Goal: Task Accomplishment & Management: Complete application form

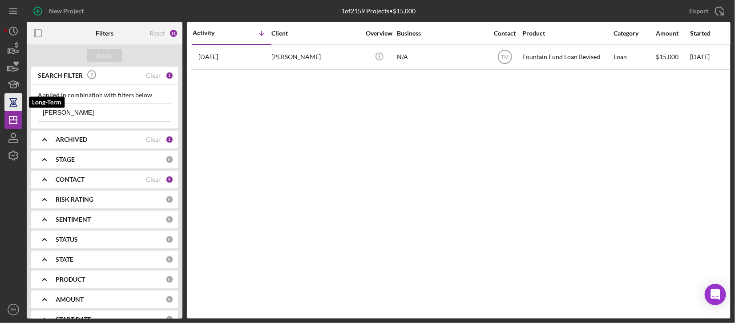
drag, startPoint x: 75, startPoint y: 114, endPoint x: 8, endPoint y: 110, distance: 67.3
click at [8, 110] on div "New Project 1 of 2159 Projects • $15,000 Lyons Export Icon/Export Filters Reset…" at bounding box center [367, 159] width 726 height 319
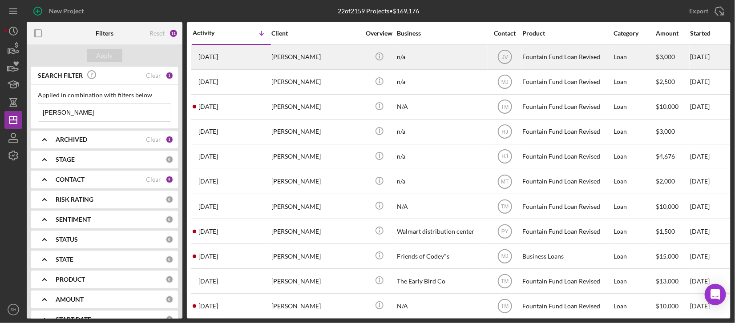
type input "Taylor"
click at [306, 60] on div "[PERSON_NAME]" at bounding box center [315, 57] width 89 height 24
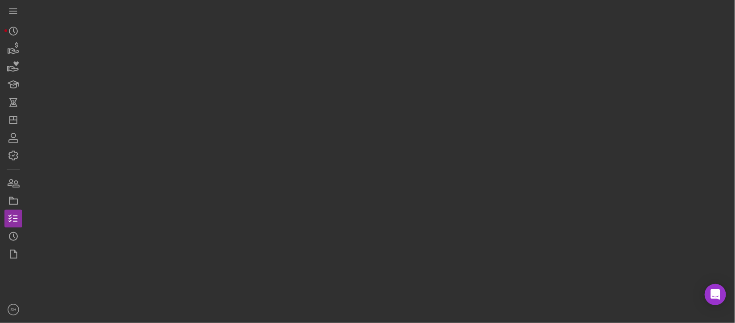
click at [306, 60] on div at bounding box center [379, 159] width 704 height 319
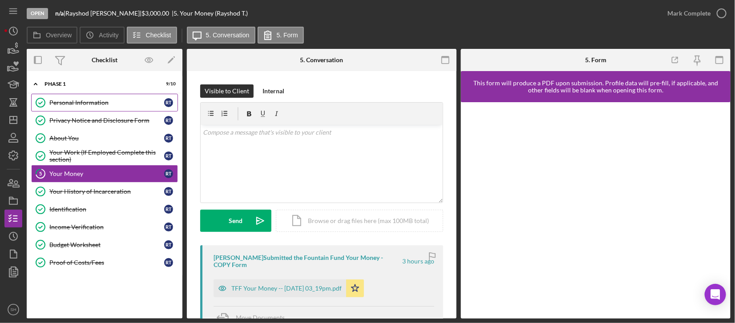
click at [68, 101] on div "Personal Information" at bounding box center [106, 102] width 115 height 7
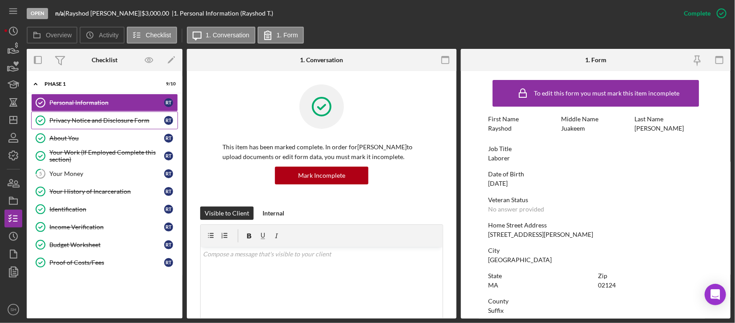
click at [72, 121] on div "Privacy Notice and Disclosure Form" at bounding box center [106, 120] width 115 height 7
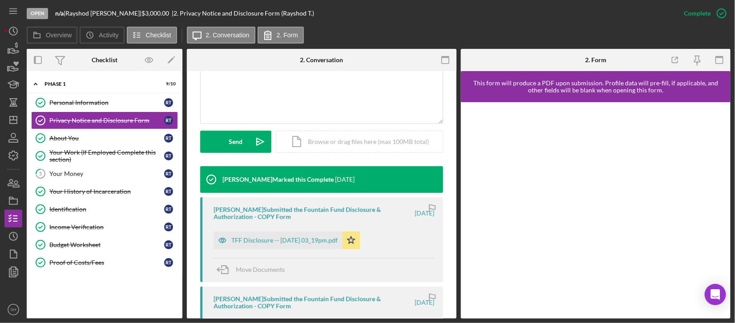
scroll to position [178, 0]
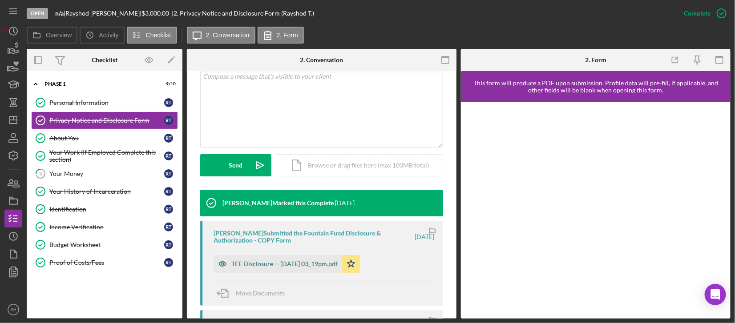
click at [280, 264] on div "TFF Disclosure -- [DATE] 03_19pm.pdf" at bounding box center [284, 264] width 106 height 7
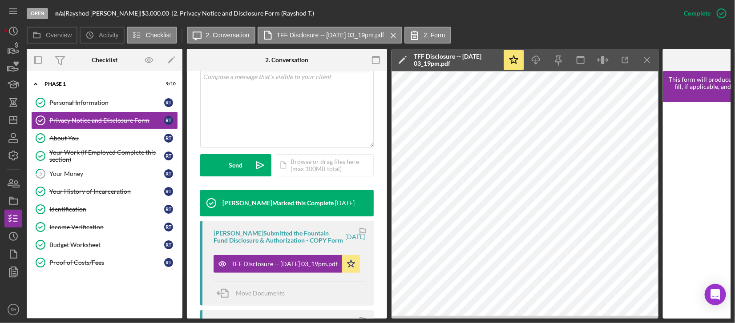
click at [323, 306] on div "Move Documents" at bounding box center [288, 294] width 151 height 24
click at [65, 135] on div "About You" at bounding box center [106, 138] width 115 height 7
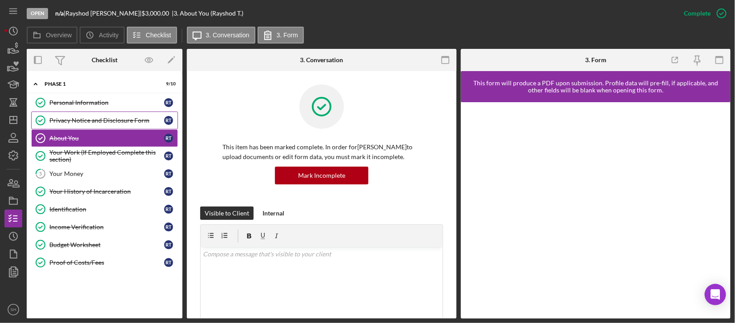
click at [106, 119] on div "Privacy Notice and Disclosure Form" at bounding box center [106, 120] width 115 height 7
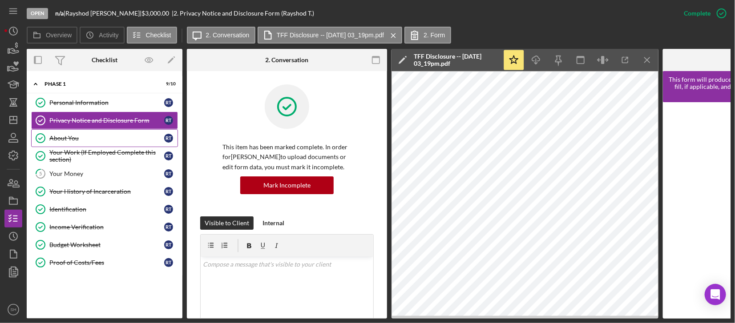
click at [72, 138] on div "About You" at bounding box center [106, 138] width 115 height 7
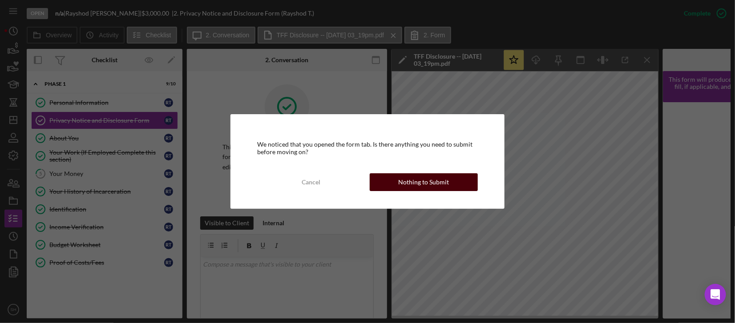
click at [388, 177] on button "Nothing to Submit" at bounding box center [424, 182] width 108 height 18
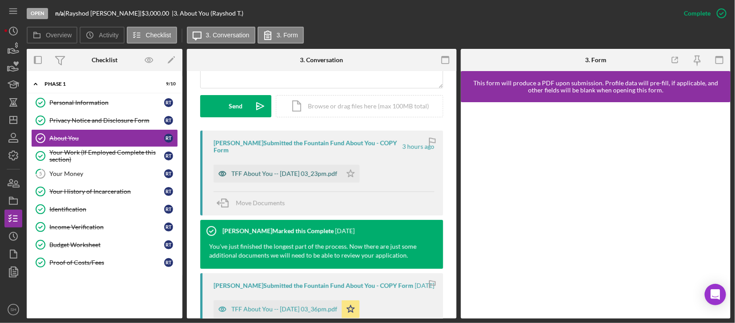
click at [315, 171] on div "TFF About You -- 2025-08-22 03_23pm.pdf" at bounding box center [277, 174] width 128 height 18
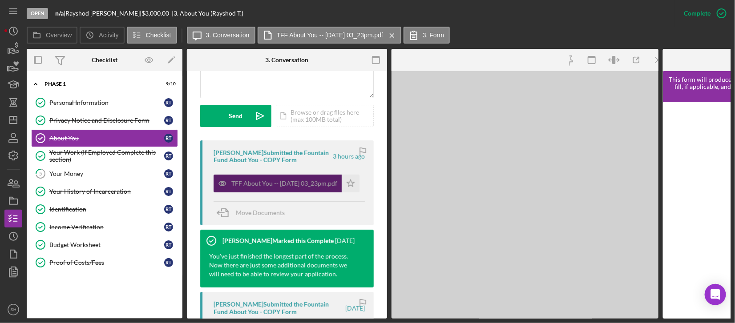
scroll to position [247, 0]
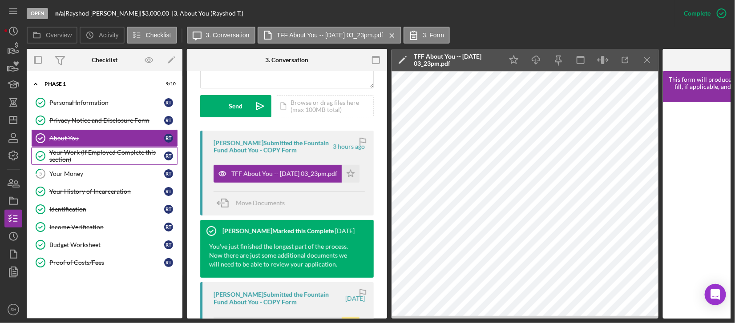
click at [94, 161] on div "Your Work (If Employed Complete this section)" at bounding box center [106, 156] width 115 height 14
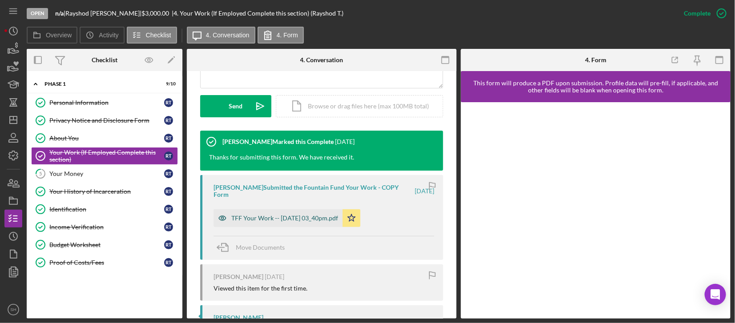
click at [300, 215] on div "TFF Your Work -- 2025-07-29 03_40pm.pdf" at bounding box center [284, 218] width 107 height 7
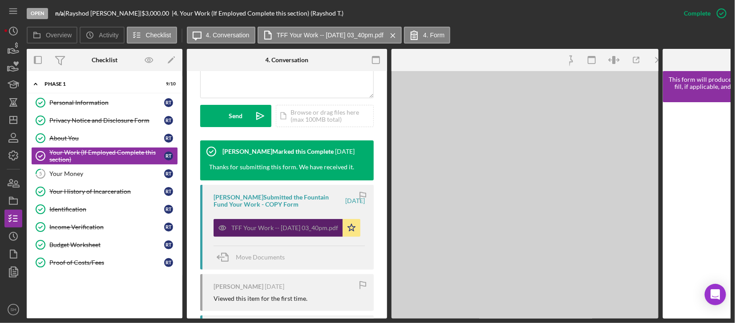
scroll to position [247, 0]
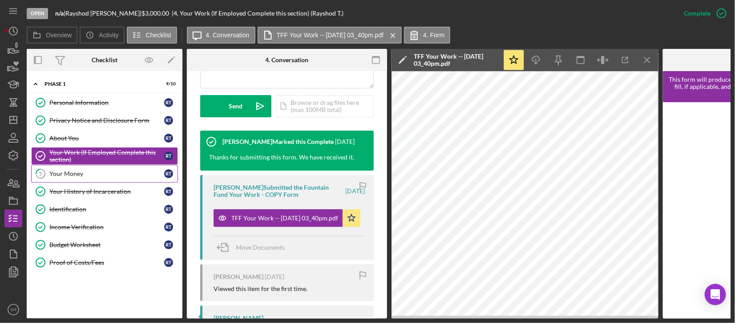
click at [95, 174] on div "Your Money" at bounding box center [106, 173] width 115 height 7
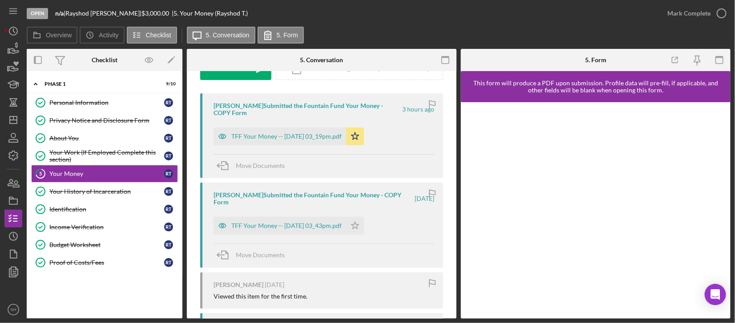
scroll to position [178, 0]
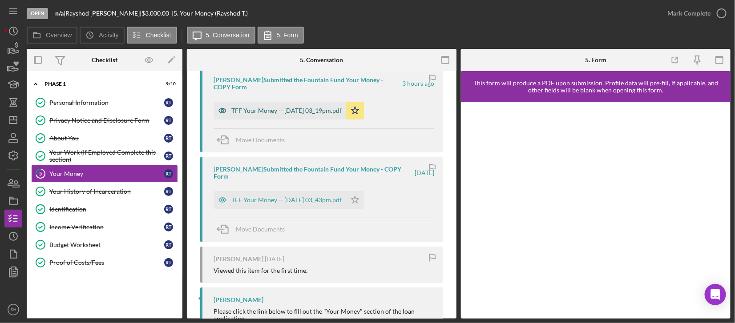
click at [294, 107] on div "TFF Your Money -- 2025-08-22 03_19pm.pdf" at bounding box center [279, 111] width 133 height 18
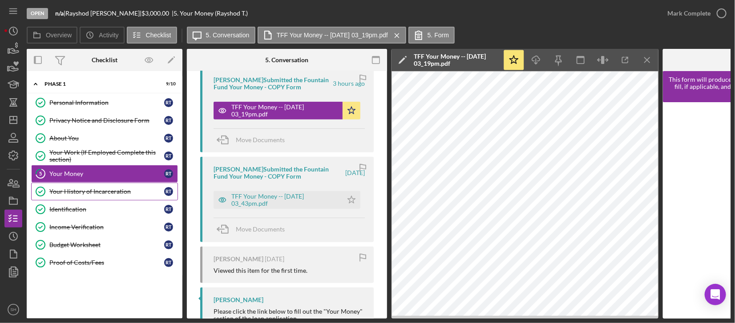
click at [76, 193] on div "Your History of Incarceration" at bounding box center [106, 191] width 115 height 7
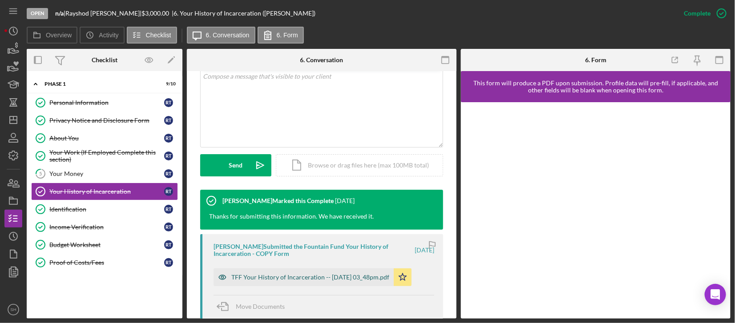
click at [315, 275] on div "TFF Your History of Incarceration -- 2025-07-29 03_48pm.pdf" at bounding box center [310, 277] width 158 height 7
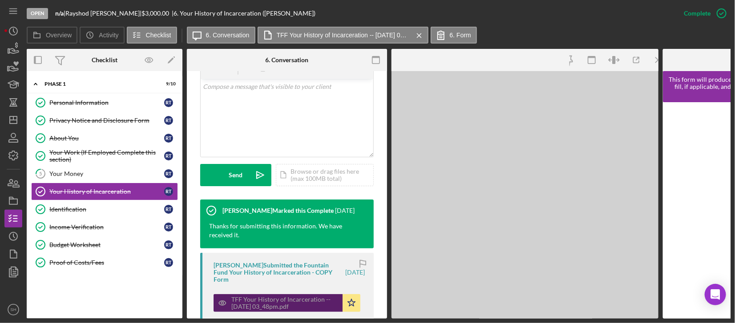
scroll to position [188, 0]
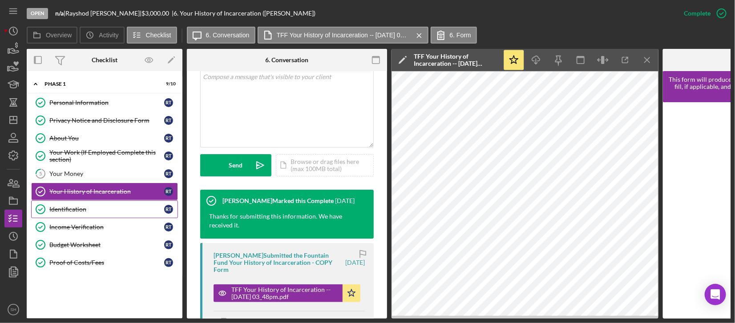
click at [87, 214] on link "Identification Identification R T" at bounding box center [104, 210] width 147 height 18
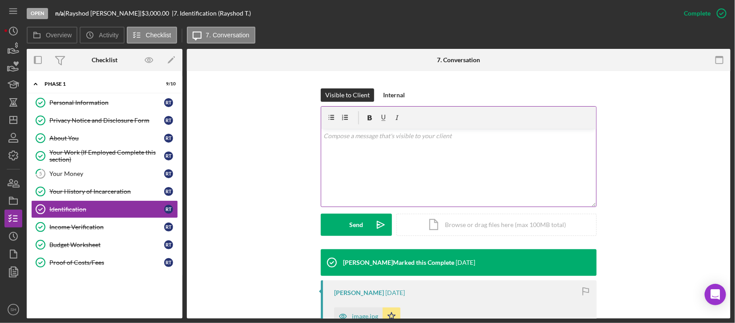
scroll to position [237, 0]
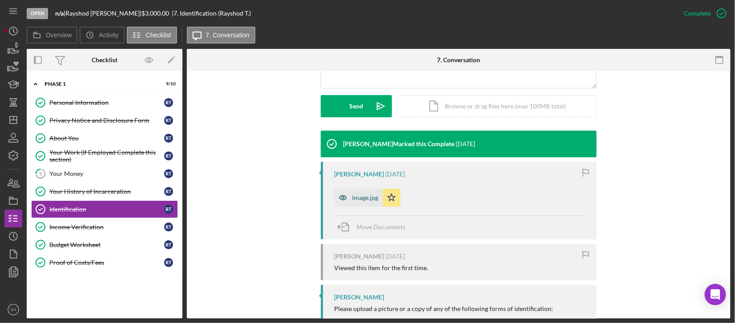
click at [353, 195] on div "image.jpg" at bounding box center [365, 197] width 26 height 7
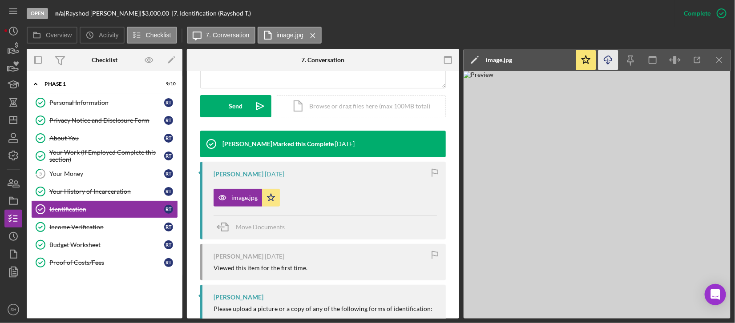
click at [611, 64] on icon "Icon/Download" at bounding box center [608, 60] width 20 height 20
click at [63, 227] on div "Income Verification" at bounding box center [106, 227] width 115 height 7
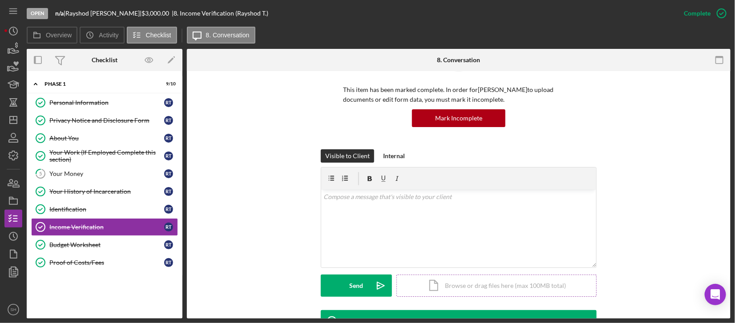
scroll to position [178, 0]
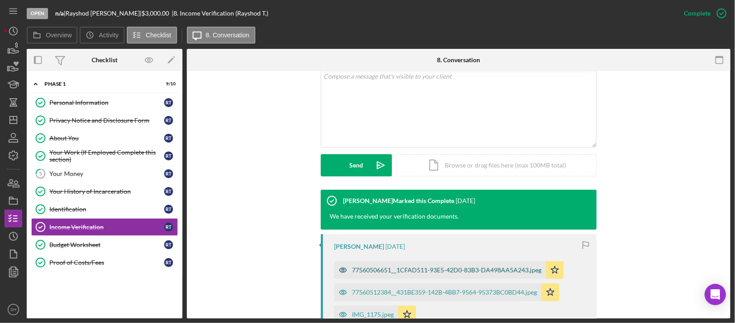
click at [427, 266] on div "77560506651__1CFAD511-93E5-42D0-83B3-DA498AA5A243.jpeg" at bounding box center [440, 271] width 212 height 18
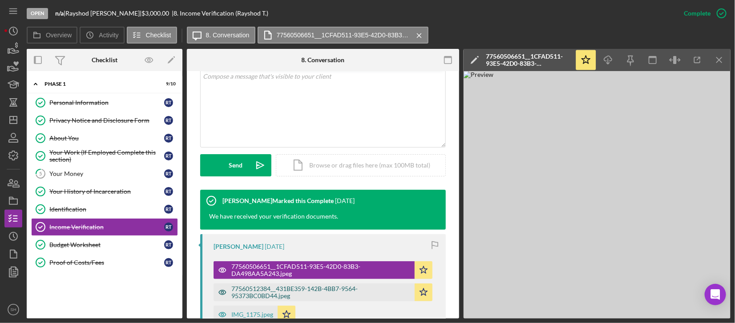
click at [321, 293] on div "77560512384__431BE359-142B-4BB7-9564-95373BC0BD44.jpeg" at bounding box center [320, 293] width 179 height 14
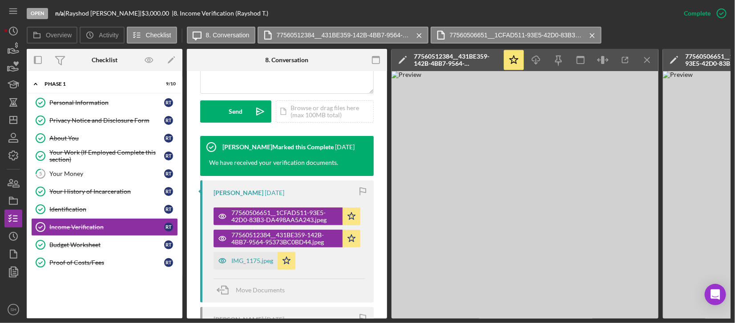
scroll to position [366, 0]
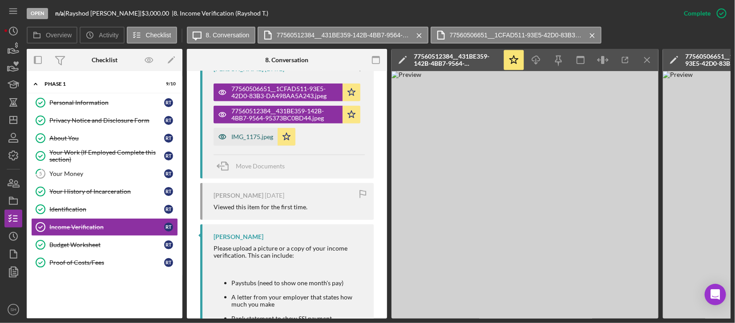
click at [257, 139] on div "IMG_1175.jpeg" at bounding box center [252, 136] width 42 height 7
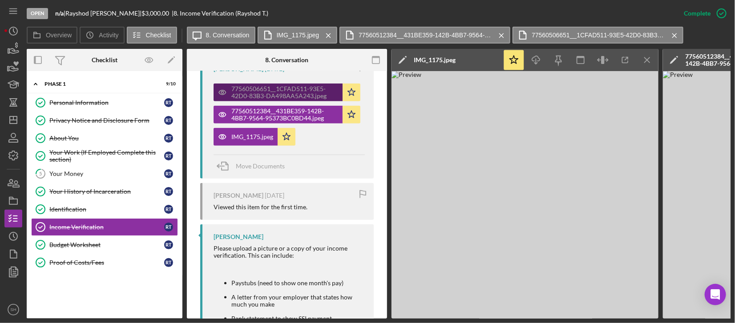
click at [241, 89] on div "77560506651__1CFAD511-93E5-42D0-83B3-DA498AA5A243.jpeg" at bounding box center [284, 92] width 107 height 14
click at [252, 88] on div "77560506651__1CFAD511-93E5-42D0-83B3-DA498AA5A243.jpeg" at bounding box center [284, 92] width 107 height 14
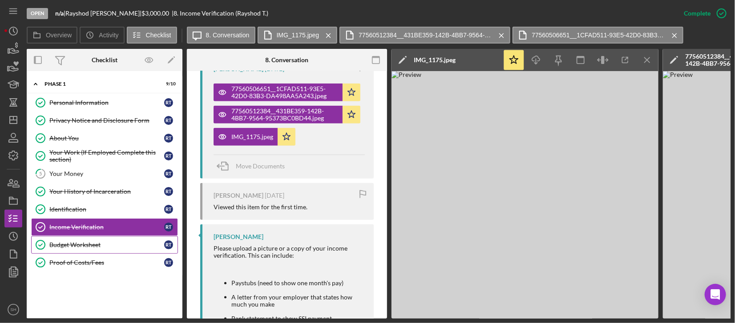
click at [87, 245] on div "Budget Worksheet" at bounding box center [106, 244] width 115 height 7
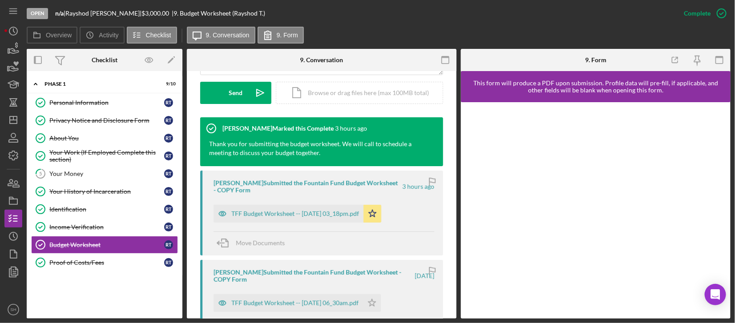
scroll to position [356, 0]
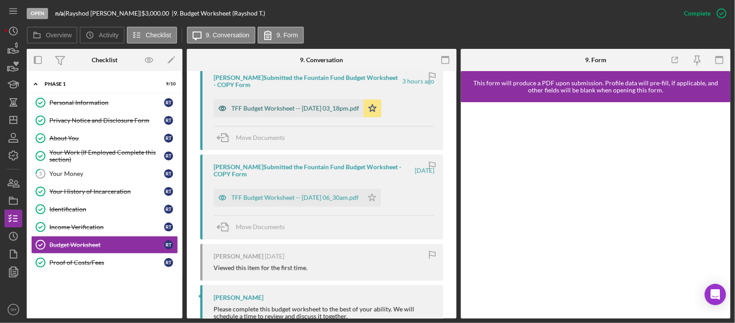
click at [279, 105] on div "TFF Budget Worksheet -- 2025-08-22 03_18pm.pdf" at bounding box center [295, 108] width 128 height 7
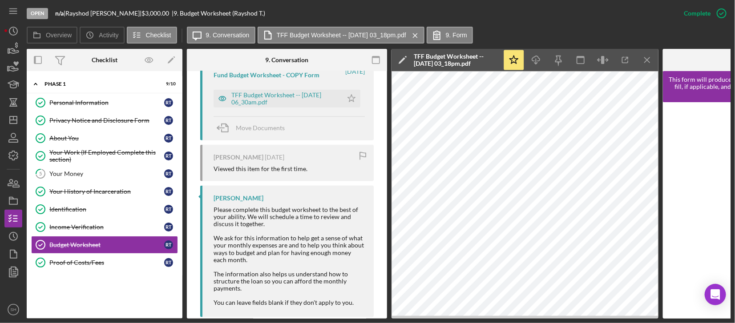
scroll to position [492, 0]
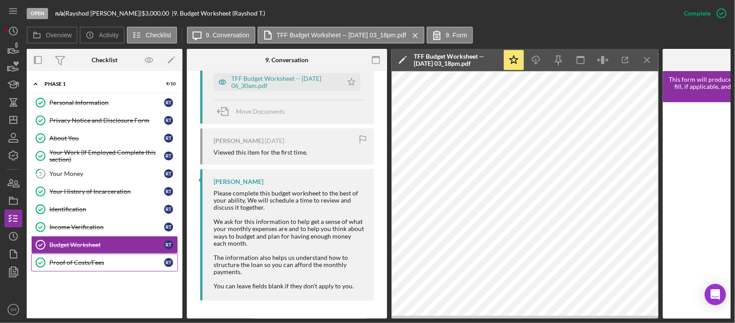
click at [85, 262] on div "Proof of Costs/Fees" at bounding box center [106, 262] width 115 height 7
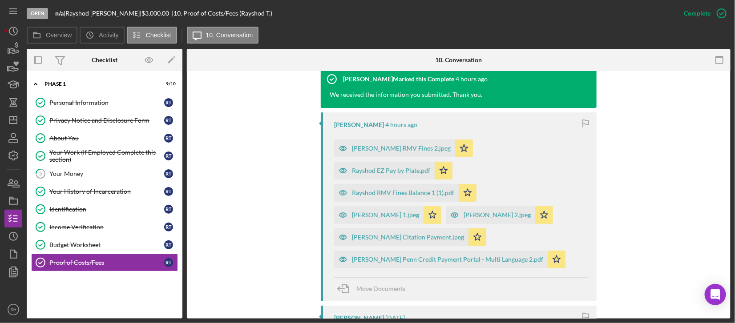
scroll to position [296, 0]
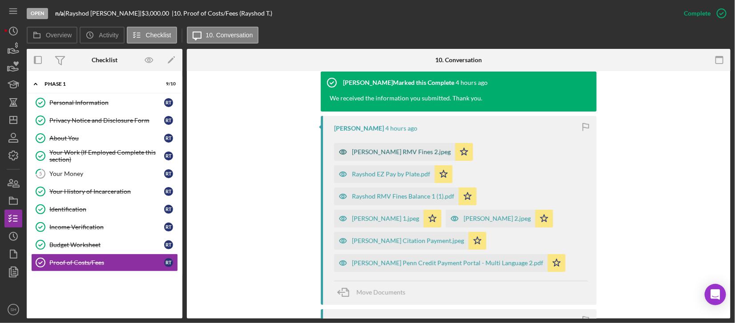
click at [377, 146] on div "Rayshod Taylor RMV Fines 2.jpeg" at bounding box center [394, 152] width 121 height 18
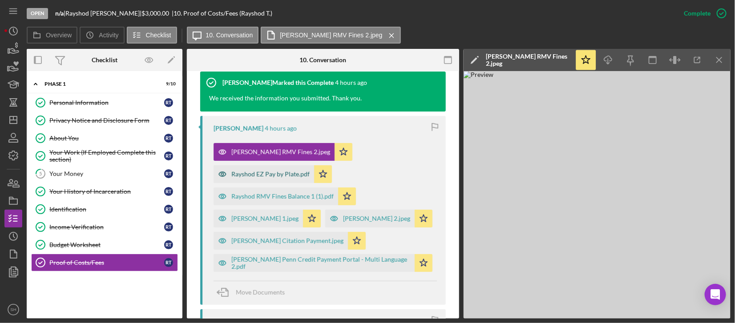
click at [272, 174] on div "Rayshod EZ Pay by Plate.pdf" at bounding box center [270, 174] width 78 height 7
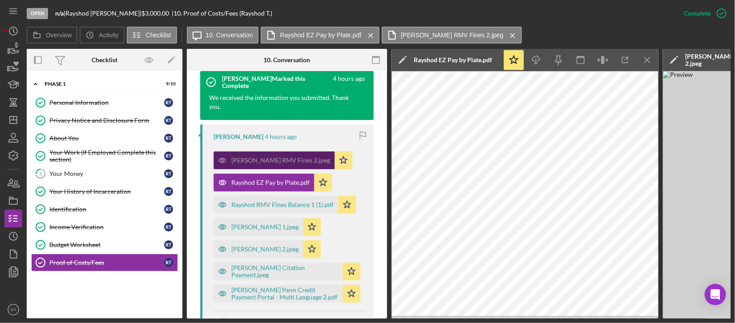
click at [268, 157] on div "Rayshod Taylor RMV Fines 2.jpeg" at bounding box center [273, 161] width 121 height 18
click at [263, 203] on div "Rayshod RMV Fines Balance 1 (1).pdf" at bounding box center [282, 204] width 102 height 7
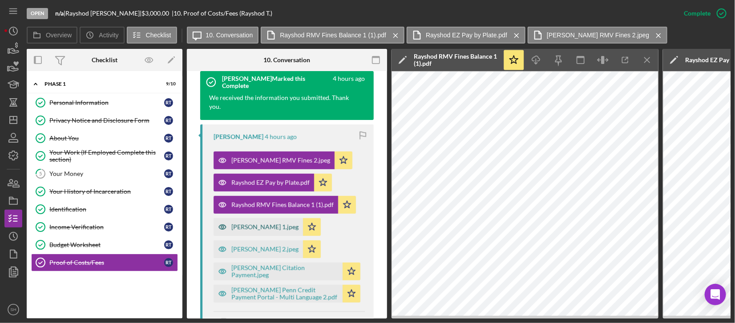
click at [238, 228] on div "Rayshod Taylor 1.jpeg" at bounding box center [264, 227] width 67 height 7
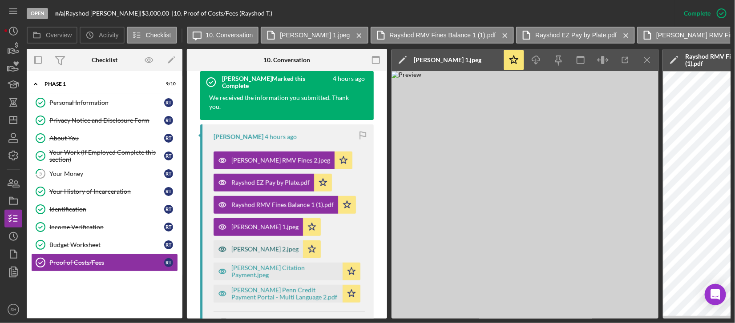
click at [242, 250] on div "Rayshod Taylor 2.jpeg" at bounding box center [264, 249] width 67 height 7
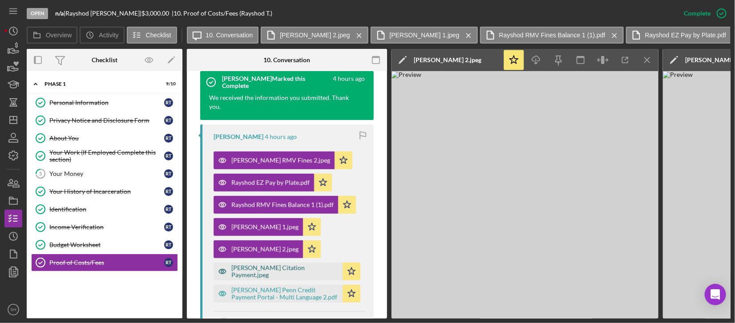
click at [237, 273] on div "Rayshod Taylor Citation Payment.jpeg" at bounding box center [284, 272] width 107 height 14
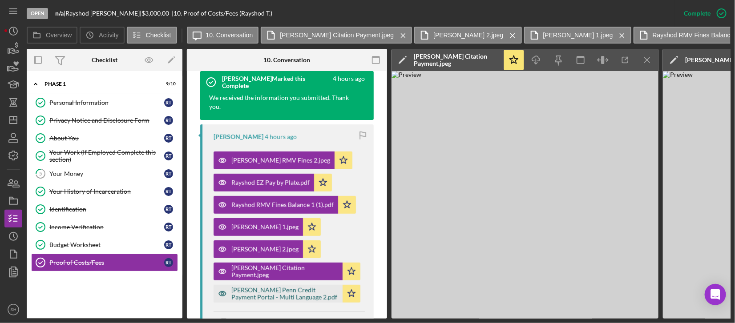
click at [299, 299] on div "RayShod Taylor Penn Credit Payment Portal - Multi Language 2.pdf" at bounding box center [284, 294] width 107 height 14
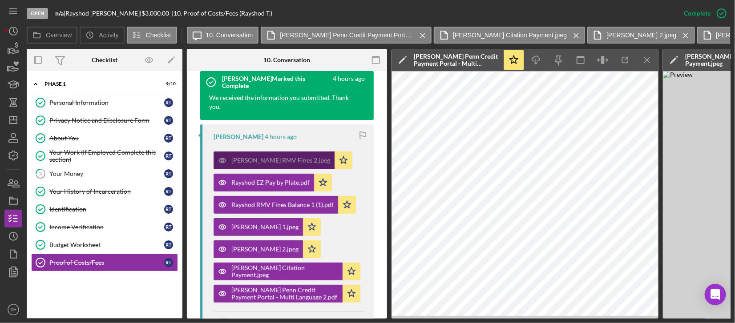
click at [268, 157] on div "Rayshod Taylor RMV Fines 2.jpeg" at bounding box center [280, 160] width 99 height 7
click at [275, 161] on div "Rayshod Taylor RMV Fines 2.jpeg" at bounding box center [280, 160] width 99 height 7
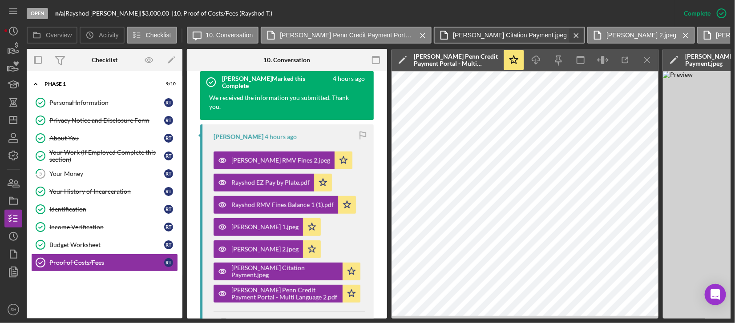
click at [568, 32] on icon "Icon/Menu Close" at bounding box center [576, 35] width 16 height 22
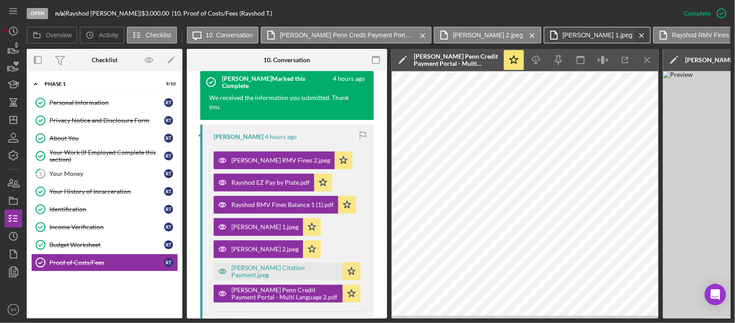
click at [634, 32] on icon "Icon/Menu Close" at bounding box center [642, 35] width 16 height 22
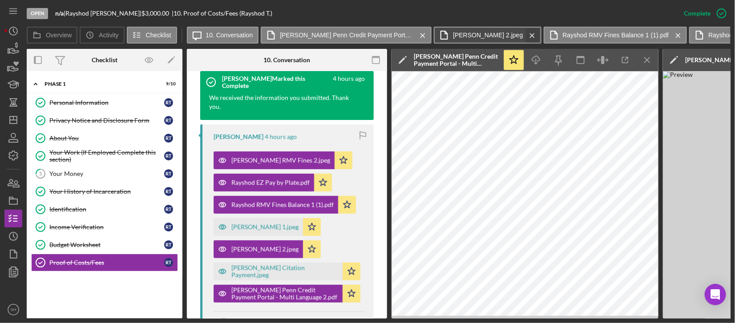
click at [524, 36] on icon "Icon/Menu Close" at bounding box center [532, 35] width 16 height 22
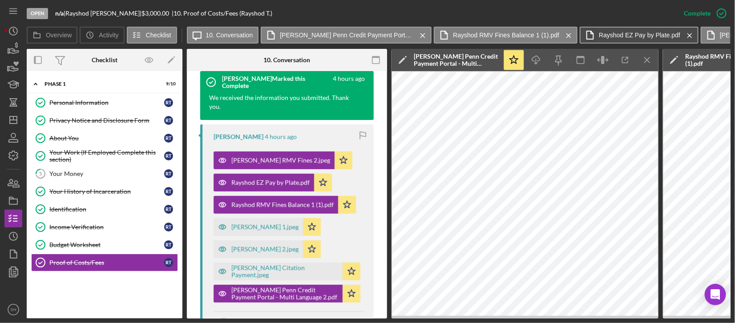
click at [606, 33] on label "Rayshod EZ Pay by Plate.pdf" at bounding box center [639, 35] width 81 height 7
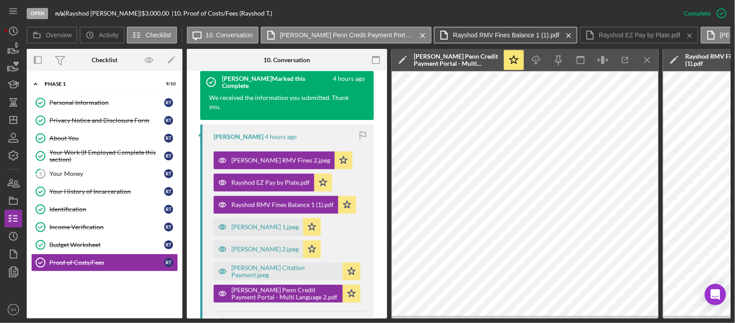
click at [542, 36] on label "Rayshod RMV Fines Balance 1 (1).pdf" at bounding box center [506, 35] width 106 height 7
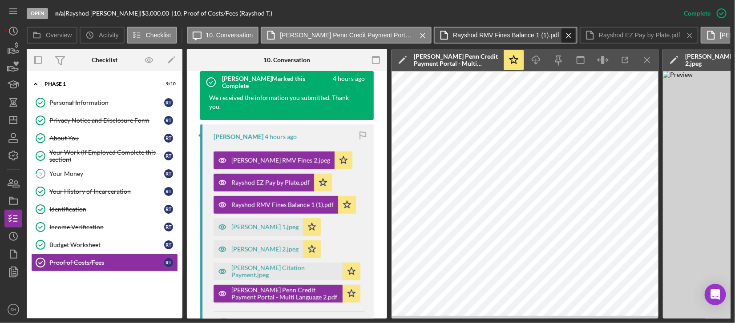
click at [570, 33] on icon "Icon/Menu Close" at bounding box center [569, 35] width 16 height 22
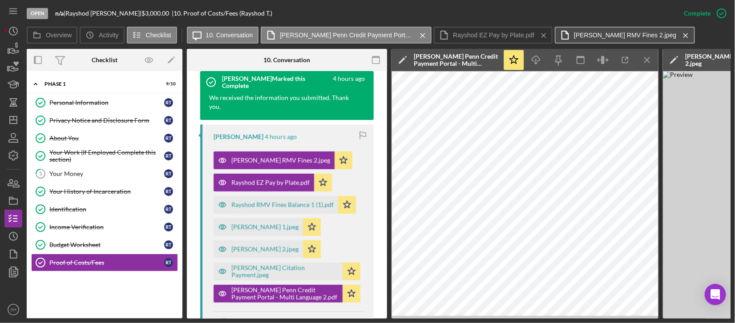
click at [637, 36] on label "Rayshod Taylor RMV Fines 2.jpeg" at bounding box center [625, 35] width 102 height 7
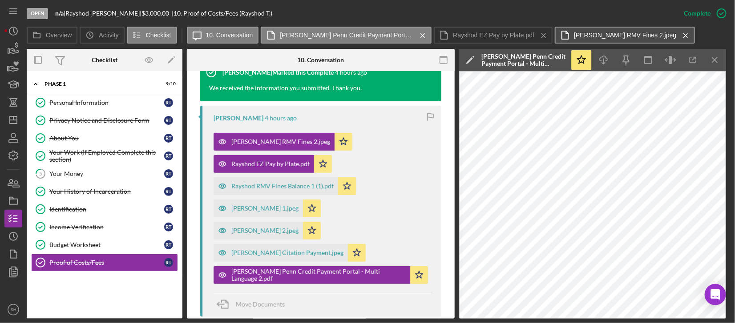
scroll to position [296, 0]
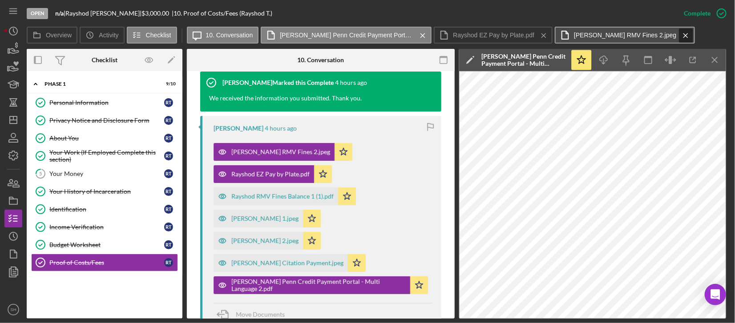
click at [678, 35] on icon "Icon/Menu Close" at bounding box center [686, 35] width 16 height 22
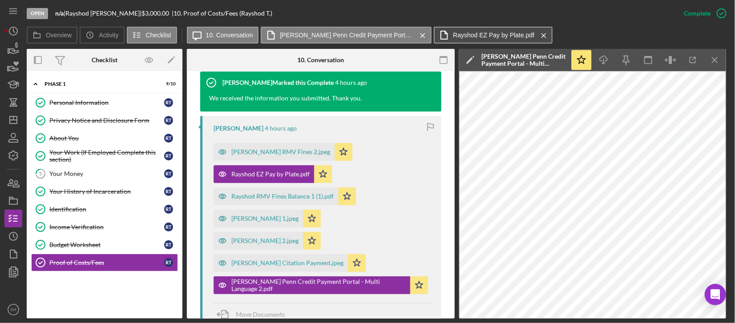
click at [507, 35] on label "Rayshod EZ Pay by Plate.pdf" at bounding box center [493, 35] width 81 height 7
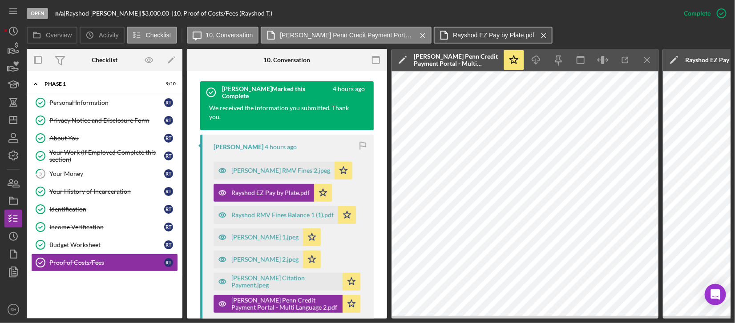
scroll to position [306, 0]
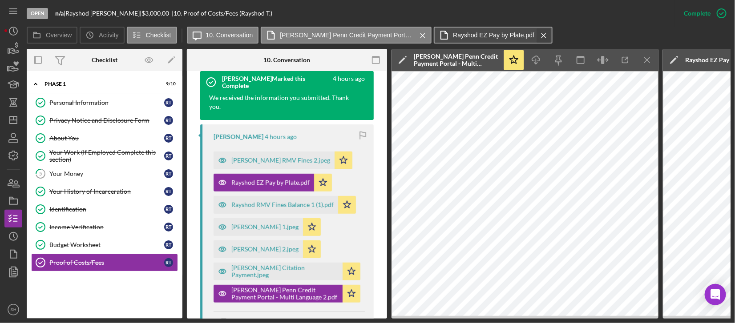
click at [543, 30] on icon "Icon/Menu Close" at bounding box center [544, 35] width 16 height 22
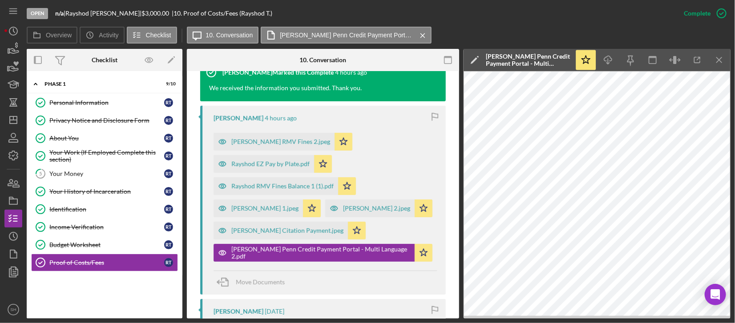
scroll to position [296, 0]
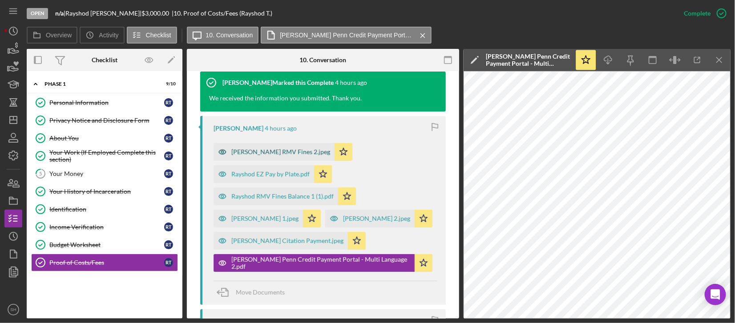
click at [305, 155] on div "Rayshod Taylor RMV Fines 2.jpeg" at bounding box center [273, 152] width 121 height 18
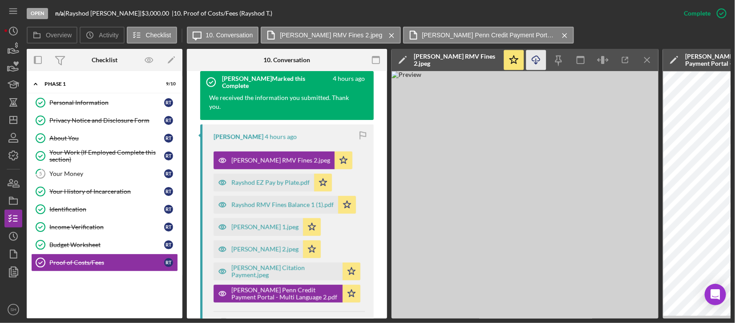
click at [536, 62] on line "button" at bounding box center [536, 61] width 0 height 5
click at [536, 106] on img at bounding box center [524, 195] width 267 height 248
click at [71, 135] on div "About You" at bounding box center [106, 138] width 115 height 7
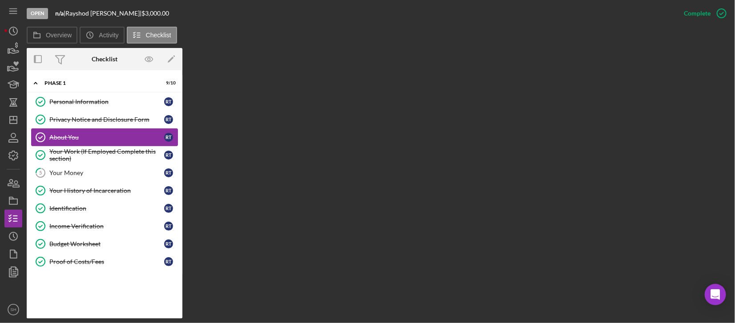
click at [128, 136] on div "About You" at bounding box center [106, 137] width 115 height 7
click at [111, 140] on div "About You" at bounding box center [106, 137] width 115 height 7
click at [72, 136] on div "About You" at bounding box center [106, 137] width 115 height 7
click at [131, 132] on link "About You About You R T" at bounding box center [104, 138] width 147 height 18
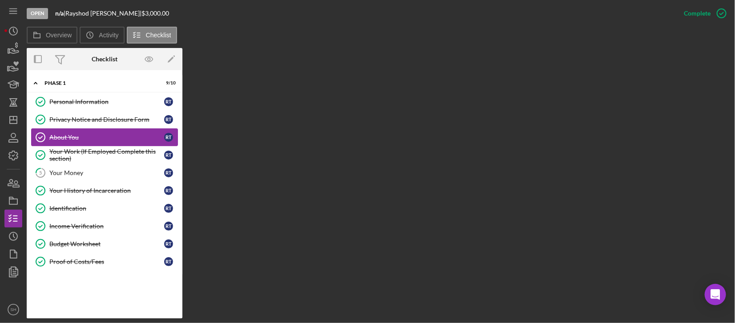
click at [103, 141] on link "About You About You R T" at bounding box center [104, 138] width 147 height 18
click at [68, 144] on link "About You About You R T" at bounding box center [104, 138] width 147 height 18
click at [65, 120] on div "Privacy Notice and Disclosure Form" at bounding box center [106, 119] width 115 height 7
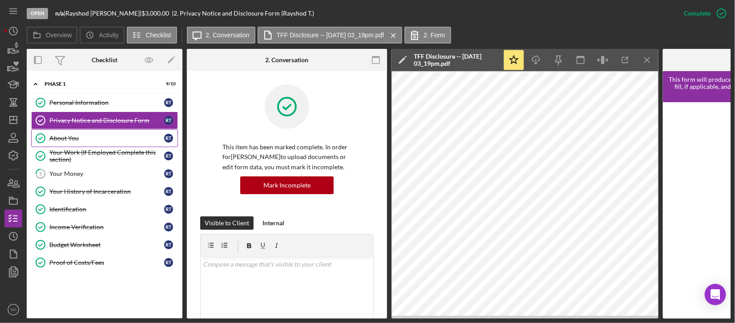
click at [60, 139] on div "About You" at bounding box center [106, 138] width 115 height 7
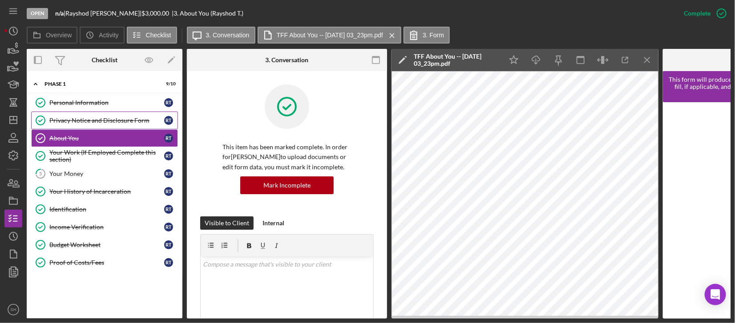
click at [90, 121] on div "Privacy Notice and Disclosure Form" at bounding box center [106, 120] width 115 height 7
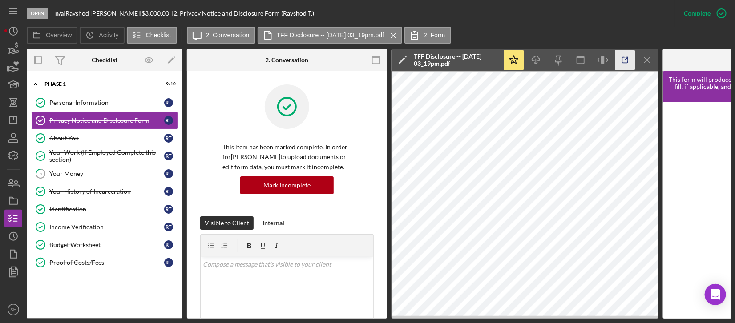
click at [622, 57] on icon "button" at bounding box center [625, 60] width 6 height 6
click at [68, 140] on div "About You" at bounding box center [106, 138] width 115 height 7
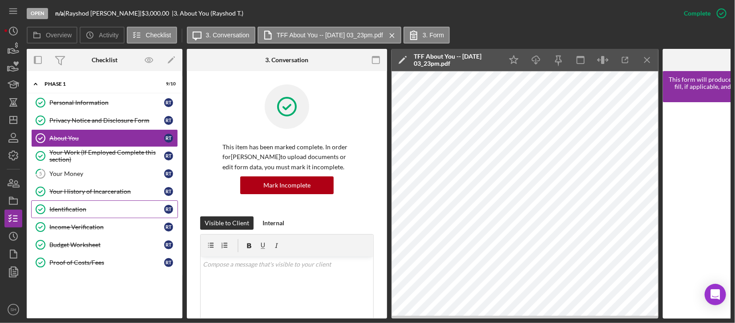
click at [87, 211] on div "Identification" at bounding box center [106, 209] width 115 height 7
